Goal: Information Seeking & Learning: Learn about a topic

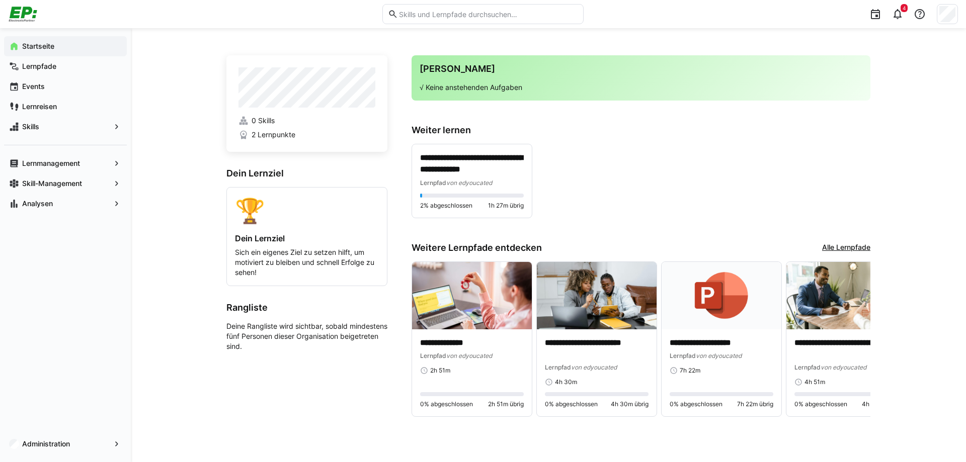
click at [634, 193] on div "**********" at bounding box center [640, 181] width 459 height 74
click at [60, 63] on span "Lernpfade" at bounding box center [71, 66] width 101 height 10
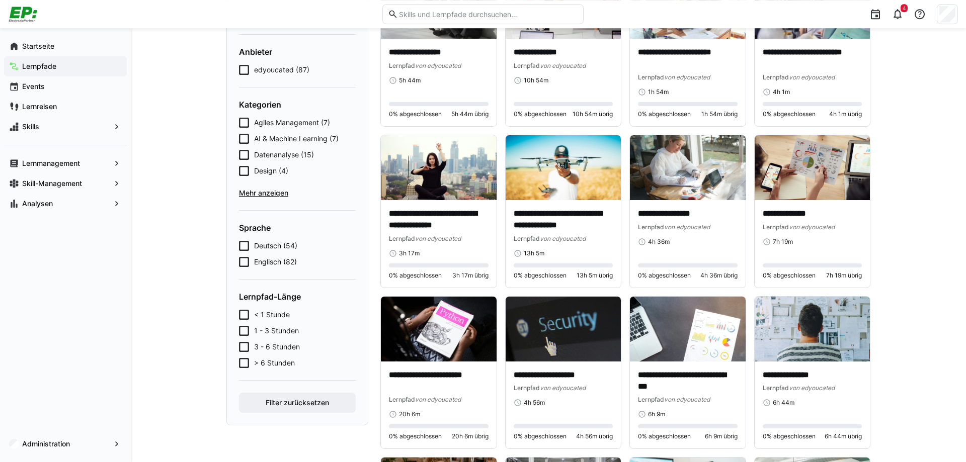
scroll to position [154, 0]
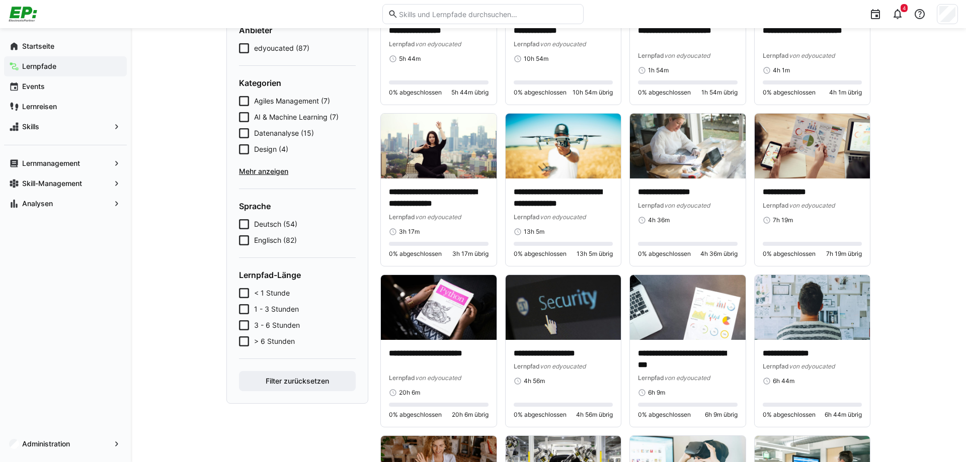
click at [245, 293] on icon at bounding box center [244, 293] width 10 height 10
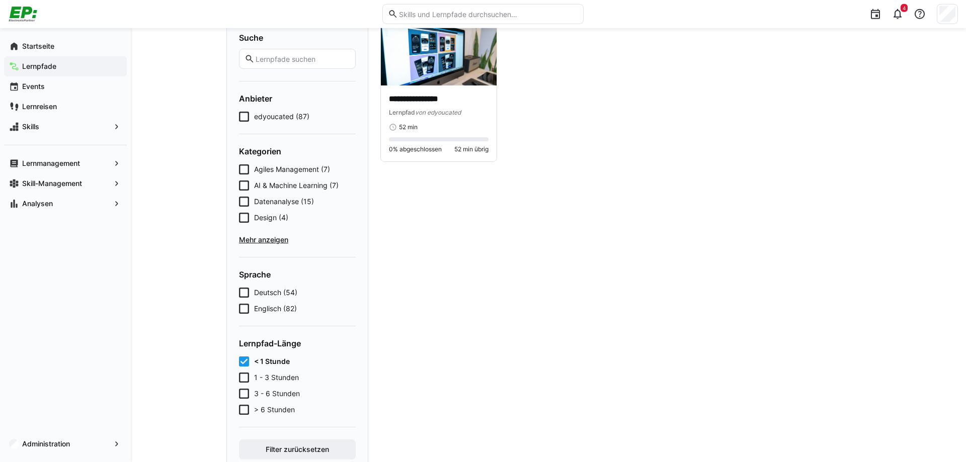
scroll to position [68, 0]
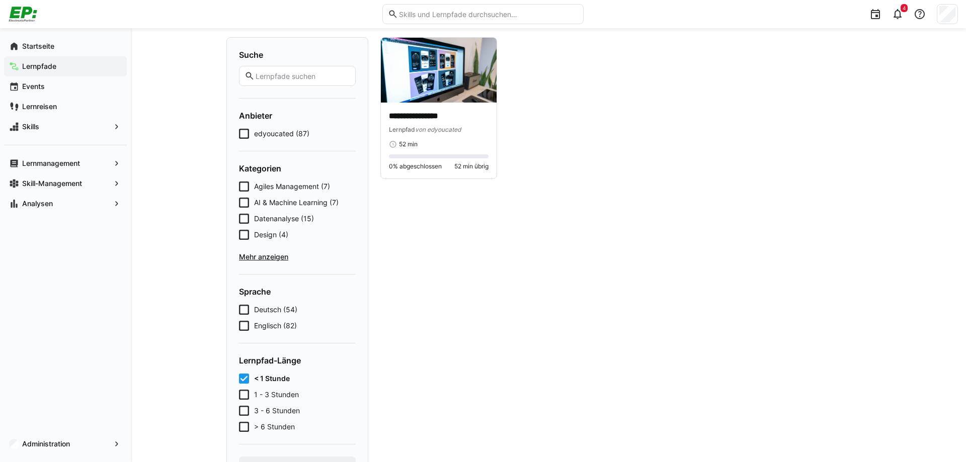
click at [242, 379] on icon at bounding box center [244, 379] width 10 height 10
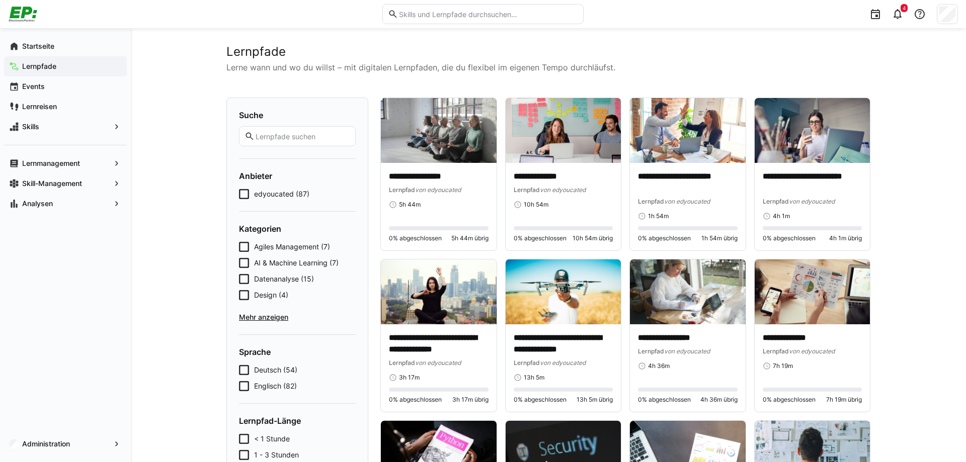
scroll to position [0, 0]
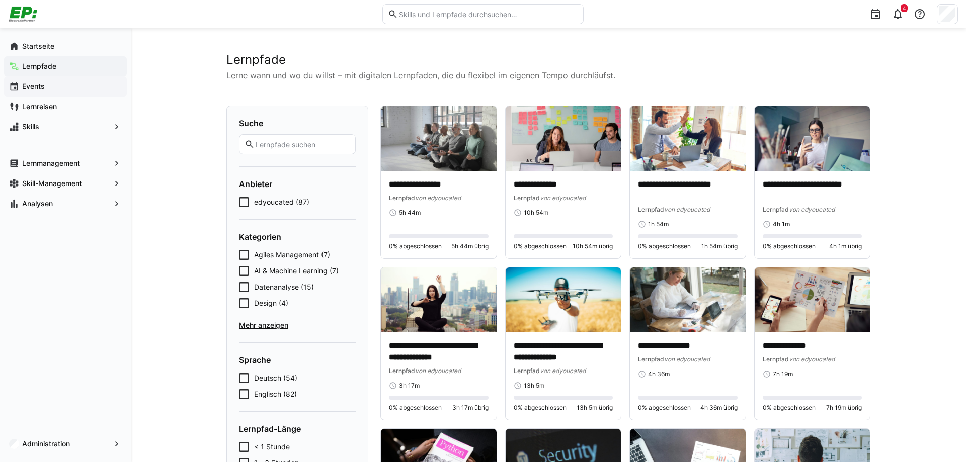
click at [0, 0] on app-navigation-label "Events" at bounding box center [0, 0] width 0 height 0
click at [0, 0] on app-navigation-label "Lernreisen" at bounding box center [0, 0] width 0 height 0
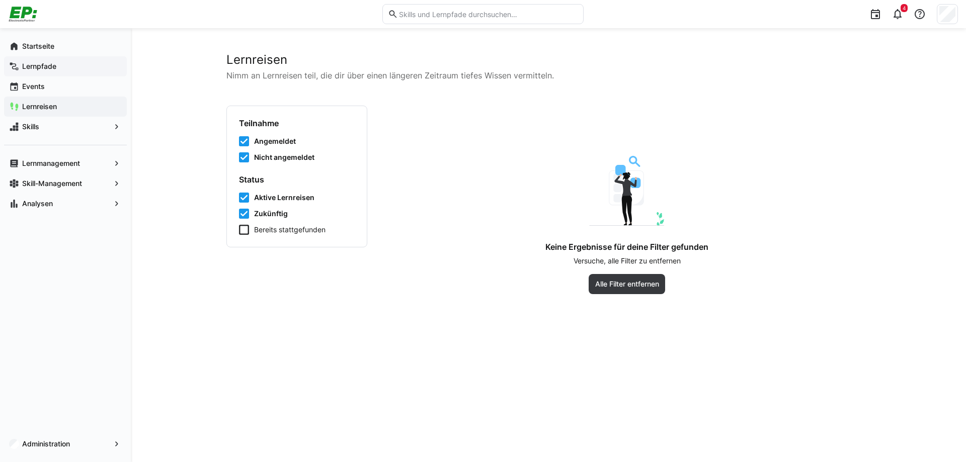
click at [0, 0] on app-navigation-label "Lernpfade" at bounding box center [0, 0] width 0 height 0
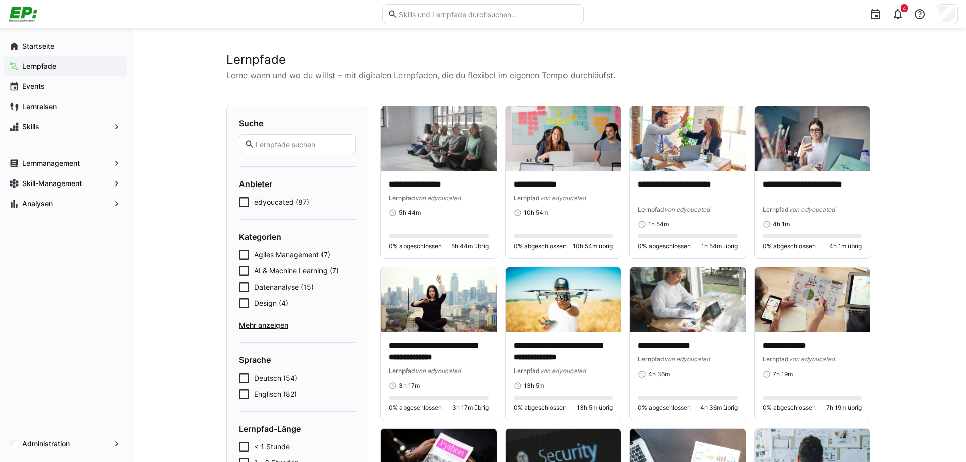
click at [262, 57] on h2 "Lernpfade" at bounding box center [548, 59] width 644 height 15
copy h2 "Lernpfade"
click at [0, 0] on app-navigation-label "Startseite" at bounding box center [0, 0] width 0 height 0
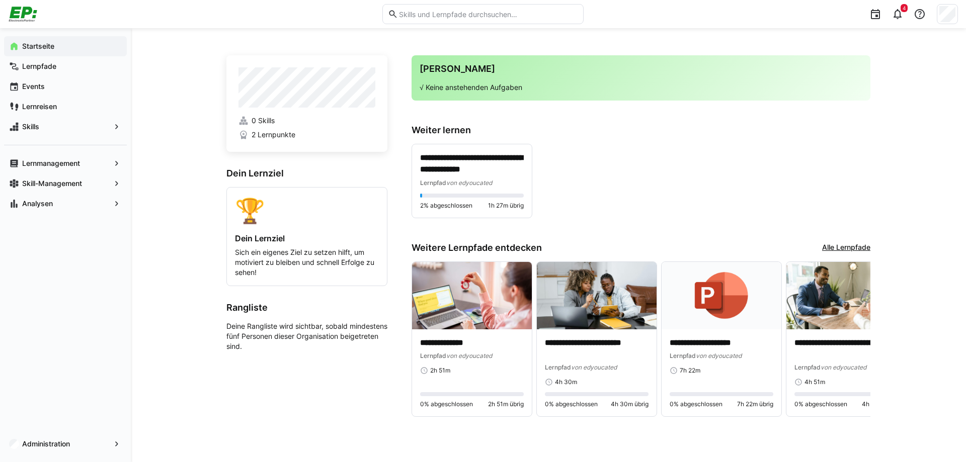
click at [860, 246] on link "Alle Lernpfade" at bounding box center [846, 247] width 48 height 11
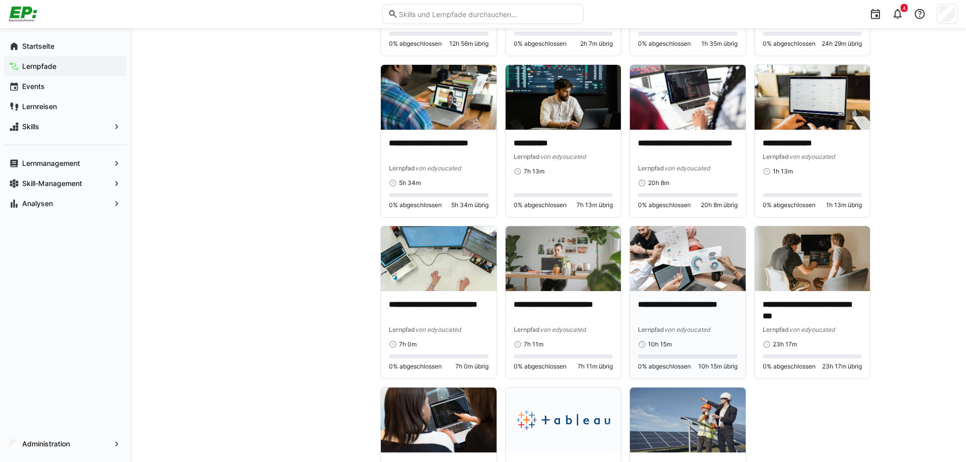
scroll to position [3085, 0]
click at [794, 309] on p "**********" at bounding box center [813, 310] width 100 height 23
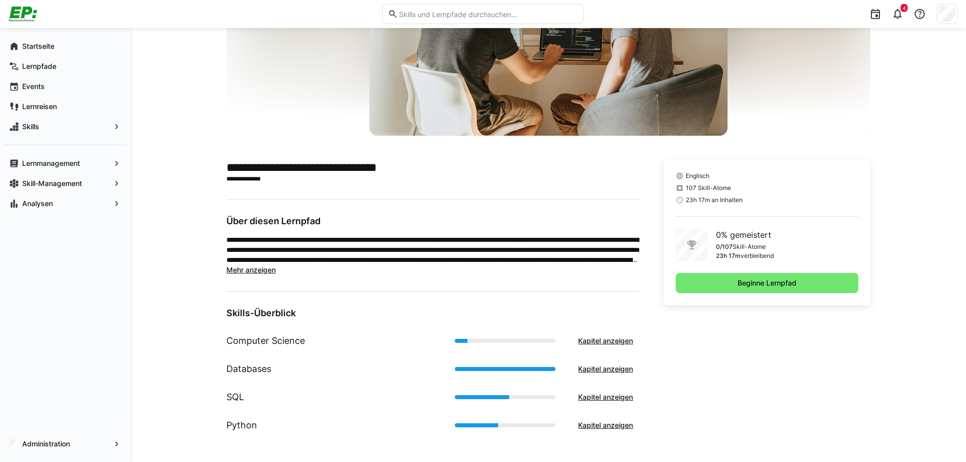
scroll to position [119, 0]
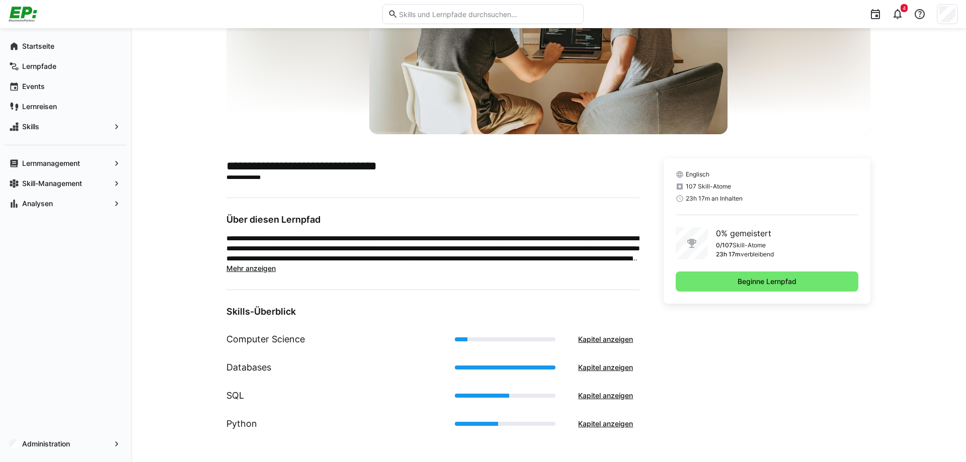
click at [245, 270] on span "Mehr anzeigen" at bounding box center [250, 268] width 49 height 9
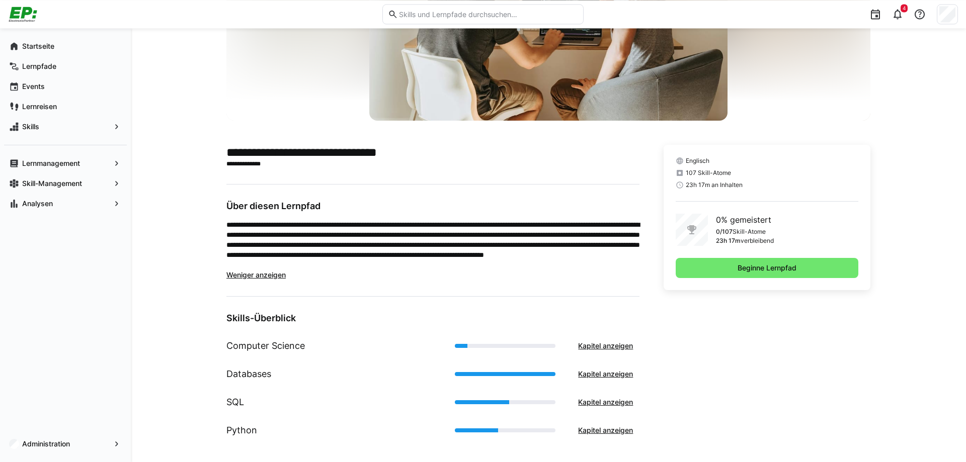
scroll to position [139, 0]
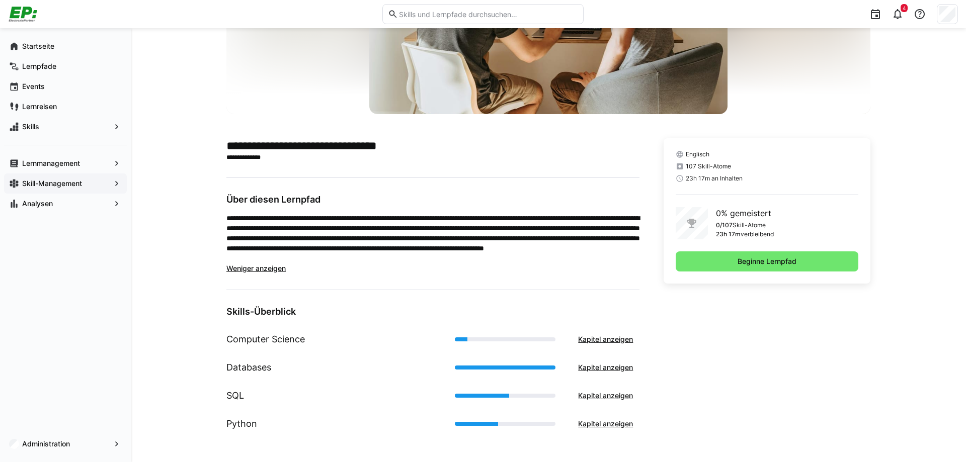
click at [0, 0] on app-navigation-label "Skill-Management" at bounding box center [0, 0] width 0 height 0
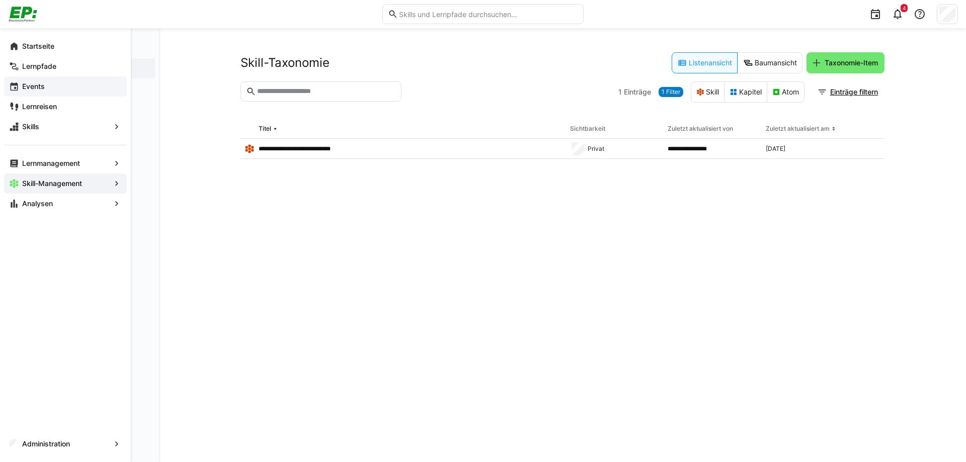
click at [54, 89] on span "Events" at bounding box center [71, 86] width 101 height 10
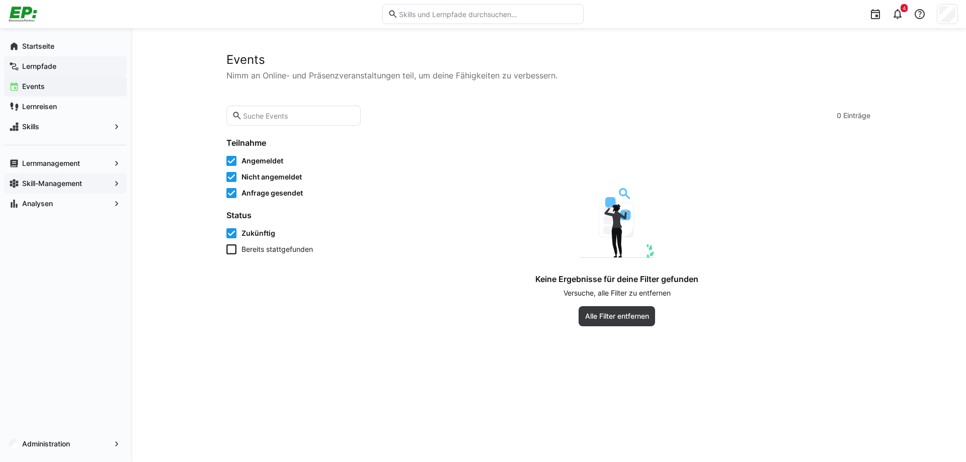
click at [49, 72] on div "Lernpfade" at bounding box center [65, 66] width 123 height 20
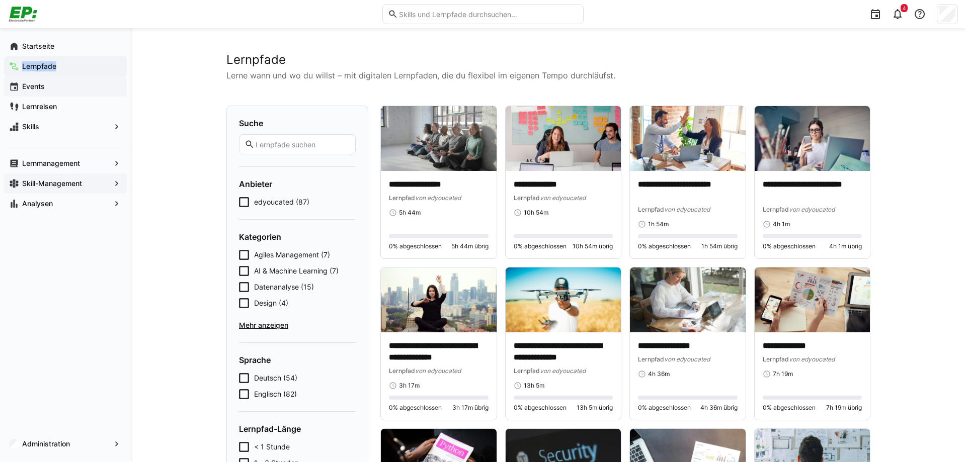
click at [0, 0] on app-navigation-label "Lernpfade" at bounding box center [0, 0] width 0 height 0
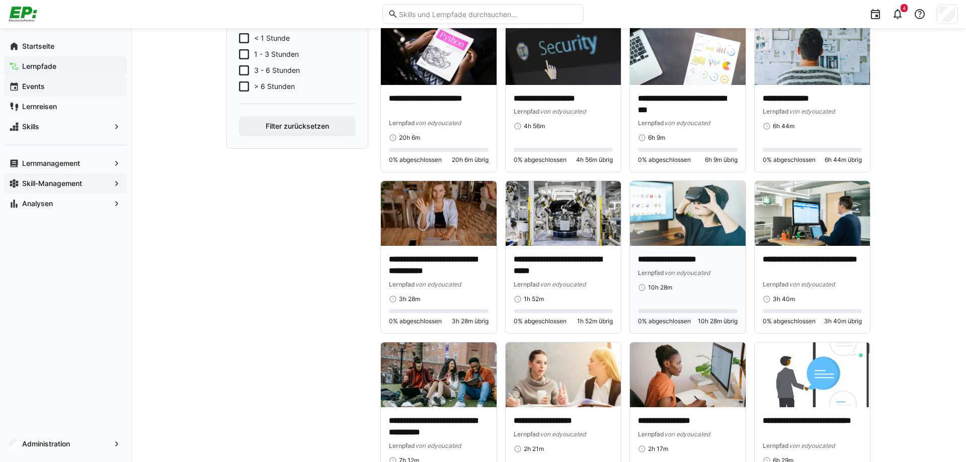
scroll to position [410, 0]
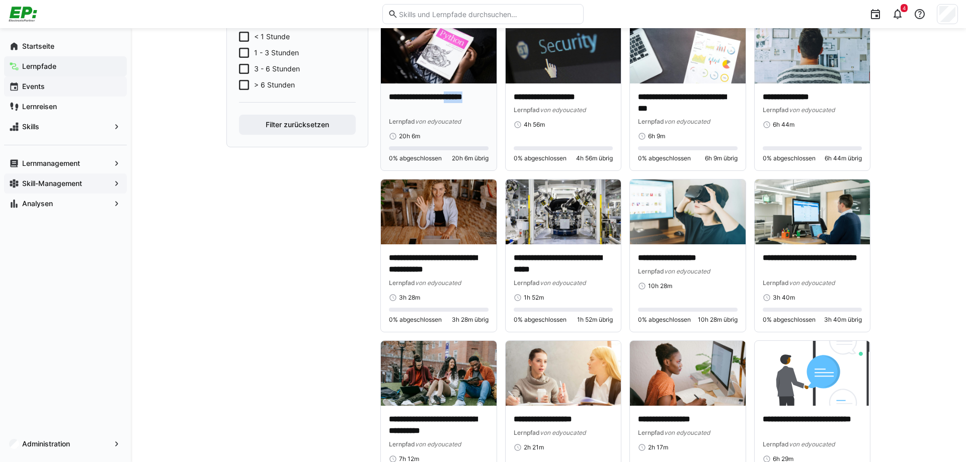
drag, startPoint x: 428, startPoint y: 108, endPoint x: 386, endPoint y: 112, distance: 41.9
click at [389, 112] on h4 "**********" at bounding box center [439, 103] width 100 height 23
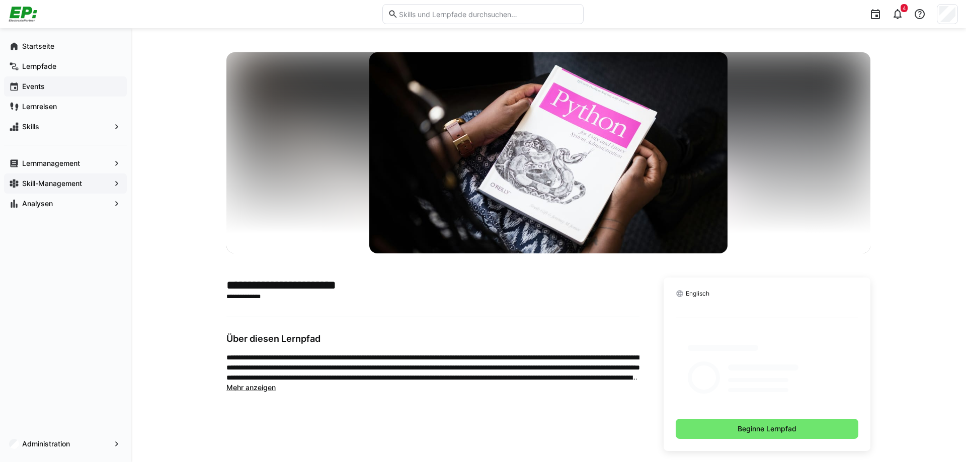
click at [365, 283] on h2 "**********" at bounding box center [432, 285] width 413 height 15
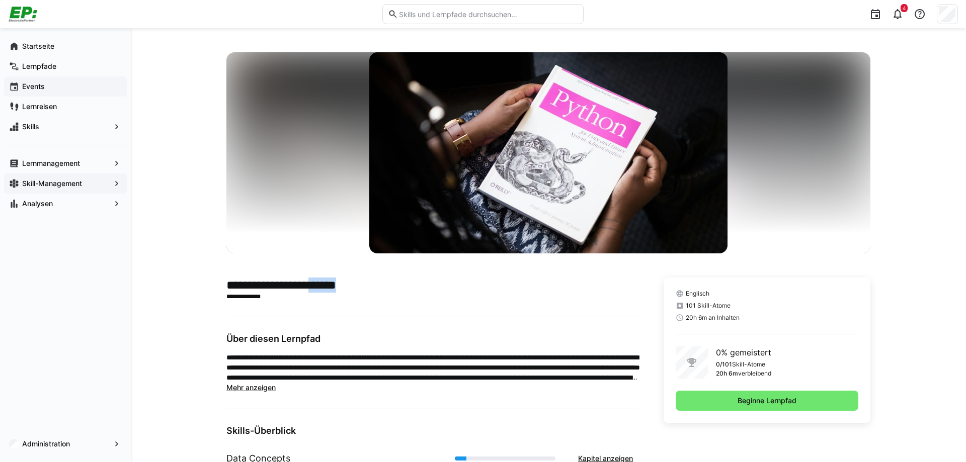
click at [365, 283] on h2 "**********" at bounding box center [432, 285] width 413 height 15
copy h2 "******"
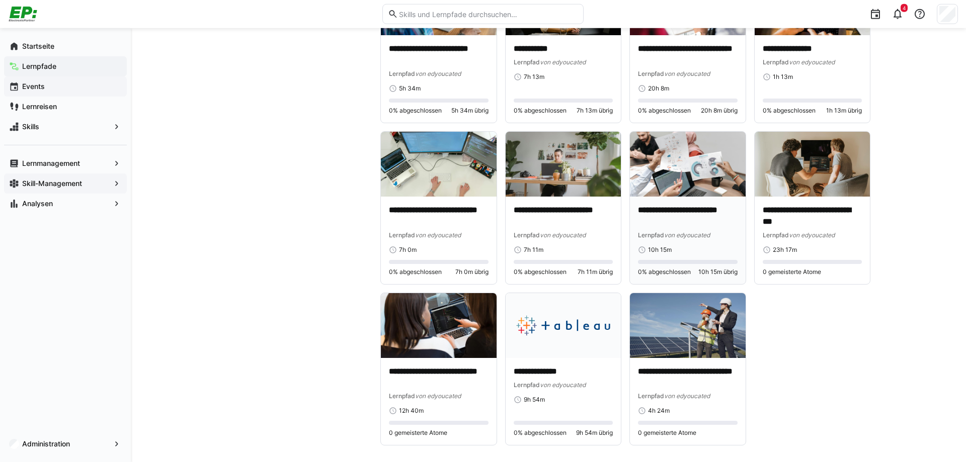
scroll to position [3187, 0]
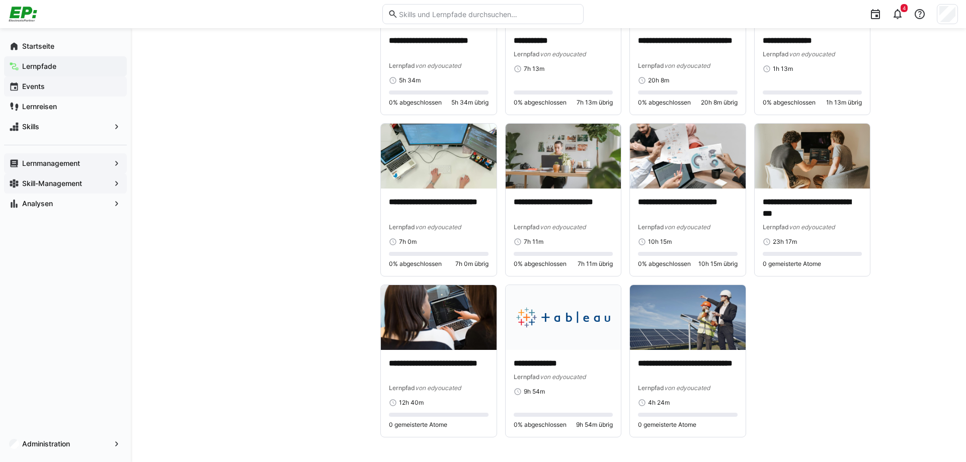
click at [88, 164] on span "Lernmanagement" at bounding box center [66, 163] width 90 height 10
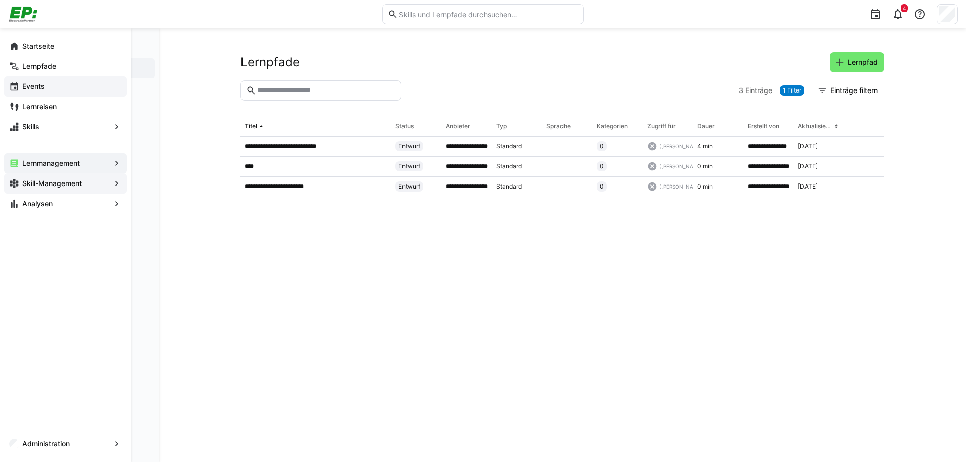
click at [0, 0] on app-navigation-label "Skill-Management" at bounding box center [0, 0] width 0 height 0
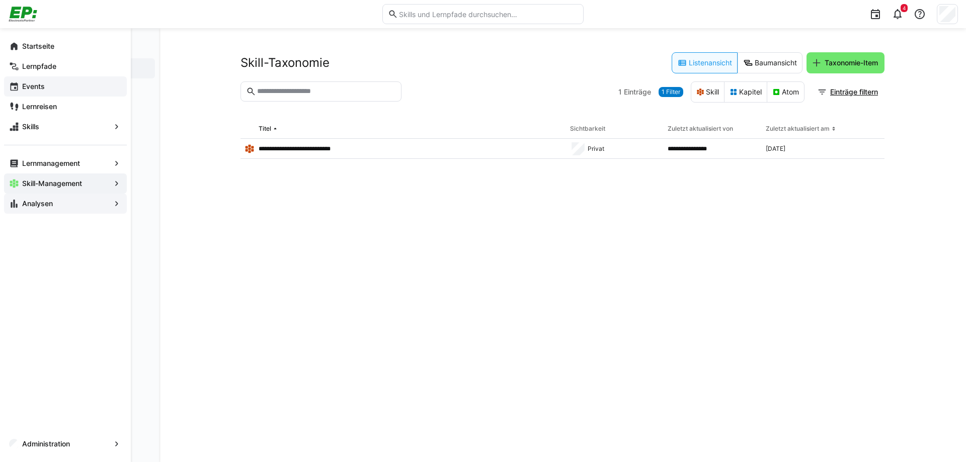
click at [63, 204] on span "Analysen" at bounding box center [66, 204] width 90 height 10
